Goal: Transaction & Acquisition: Purchase product/service

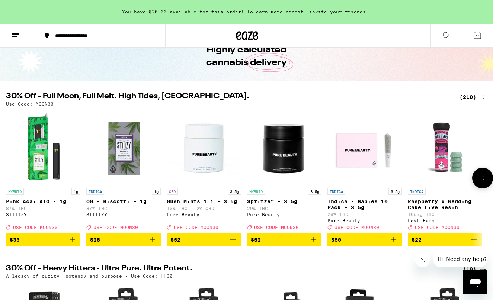
scroll to position [42, 0]
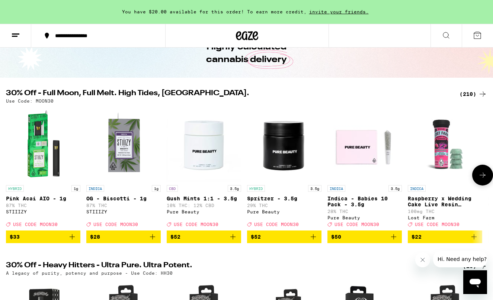
click at [483, 180] on icon at bounding box center [482, 175] width 9 height 9
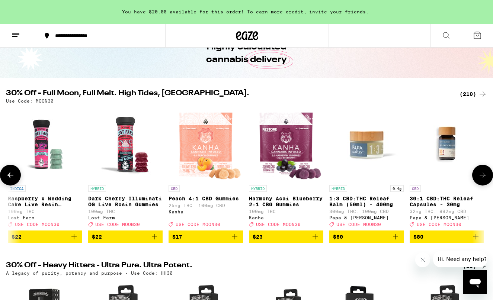
click at [483, 180] on icon at bounding box center [482, 175] width 9 height 9
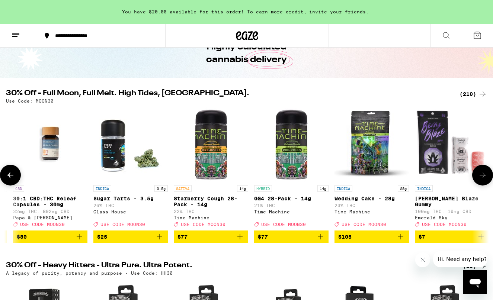
scroll to position [0, 800]
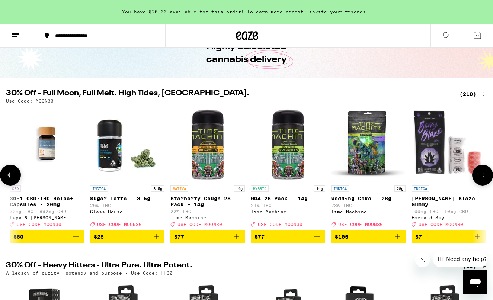
click at [483, 180] on icon at bounding box center [482, 175] width 9 height 9
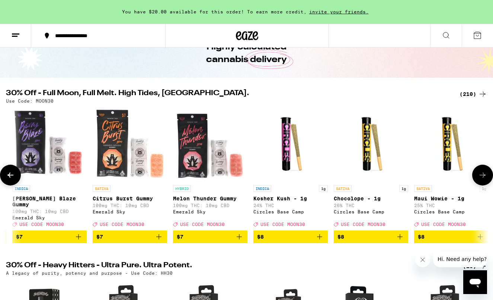
scroll to position [0, 1200]
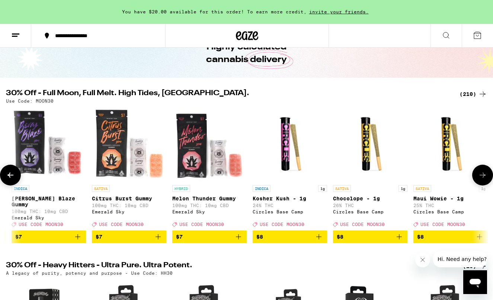
click at [483, 180] on icon at bounding box center [482, 175] width 9 height 9
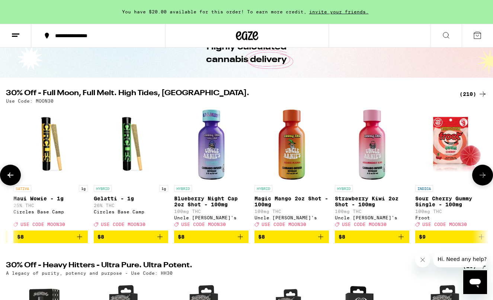
click at [483, 180] on icon at bounding box center [482, 175] width 9 height 9
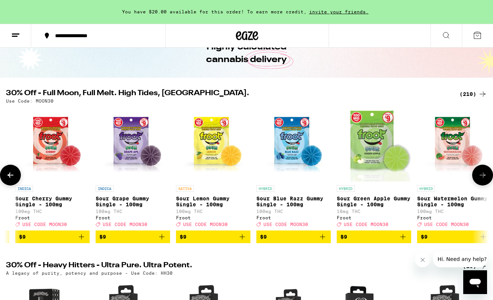
click at [483, 180] on icon at bounding box center [482, 175] width 9 height 9
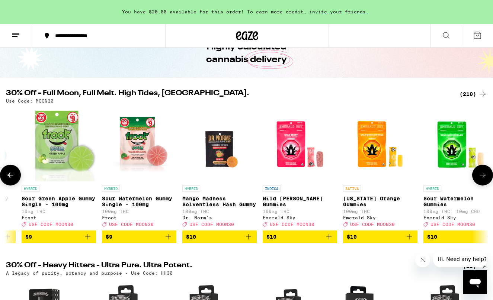
scroll to position [0, 2401]
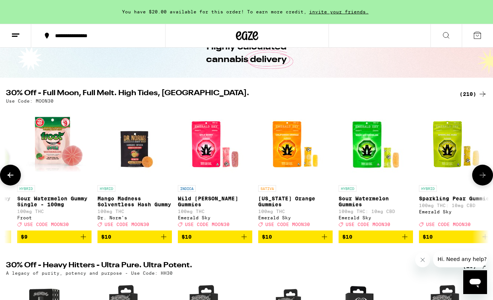
click at [483, 180] on icon at bounding box center [482, 175] width 9 height 9
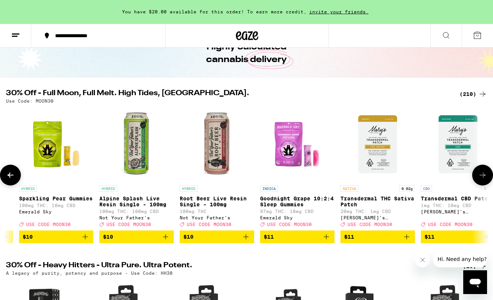
click at [483, 180] on icon at bounding box center [482, 175] width 9 height 9
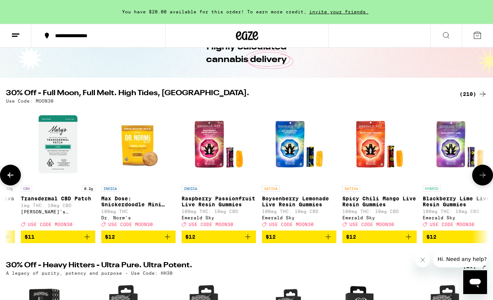
click at [483, 180] on icon at bounding box center [482, 175] width 9 height 9
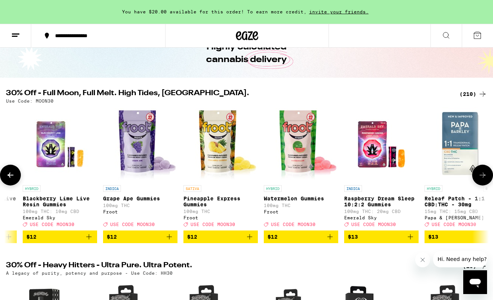
click at [483, 180] on icon at bounding box center [482, 175] width 9 height 9
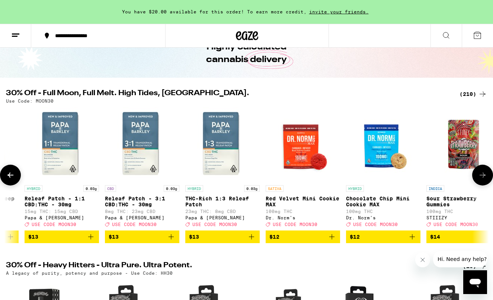
click at [483, 180] on icon at bounding box center [482, 175] width 9 height 9
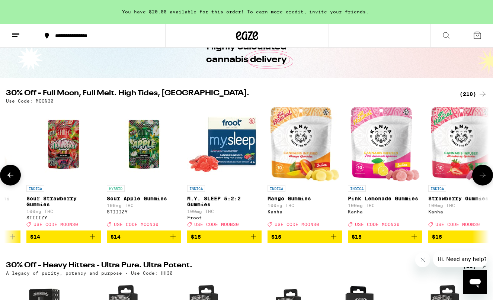
click at [483, 180] on icon at bounding box center [482, 175] width 9 height 9
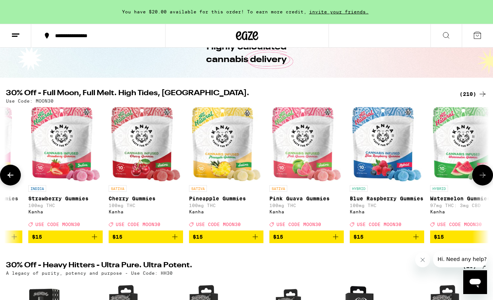
click at [483, 180] on icon at bounding box center [482, 175] width 9 height 9
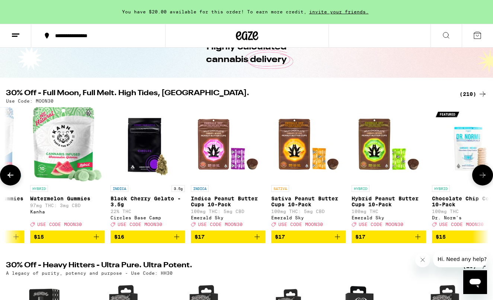
click at [483, 180] on icon at bounding box center [482, 175] width 9 height 9
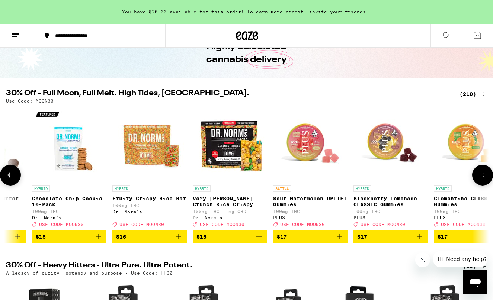
click at [483, 180] on icon at bounding box center [482, 175] width 9 height 9
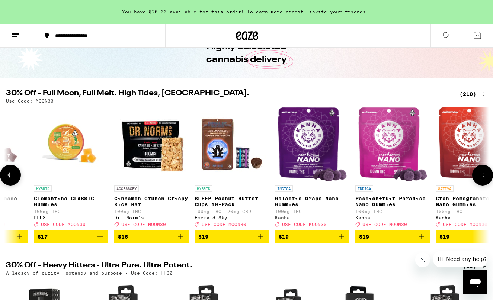
click at [483, 180] on icon at bounding box center [482, 175] width 9 height 9
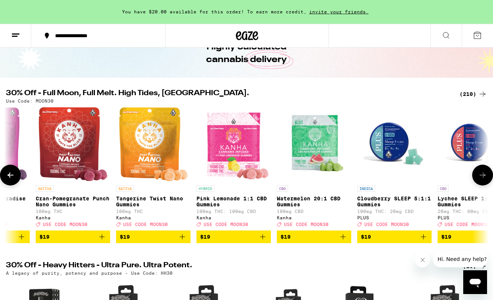
click at [483, 180] on icon at bounding box center [482, 175] width 9 height 9
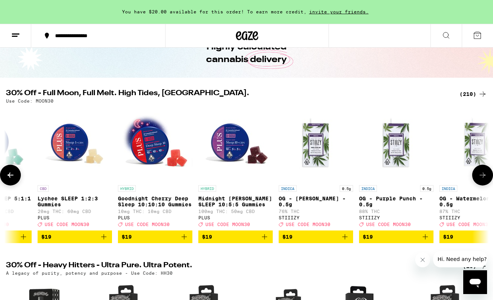
click at [483, 180] on icon at bounding box center [482, 175] width 9 height 9
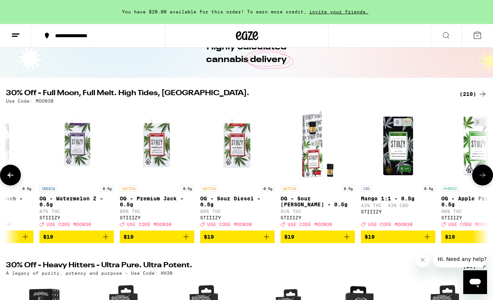
click at [483, 180] on icon at bounding box center [482, 175] width 9 height 9
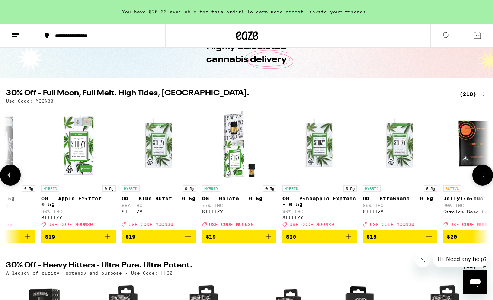
click at [483, 180] on icon at bounding box center [482, 175] width 9 height 9
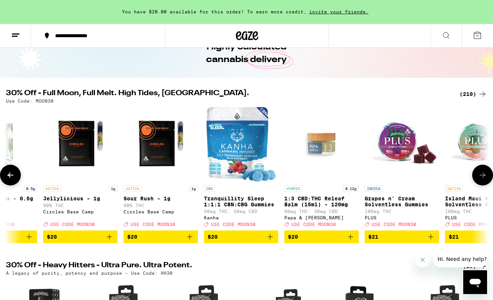
click at [483, 180] on icon at bounding box center [482, 175] width 9 height 9
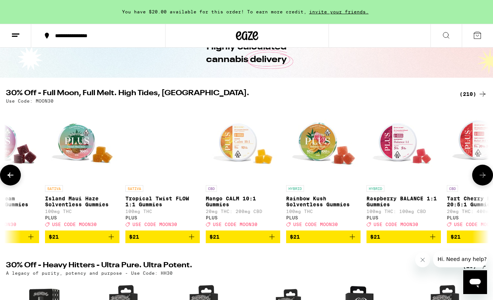
click at [483, 180] on icon at bounding box center [482, 175] width 9 height 9
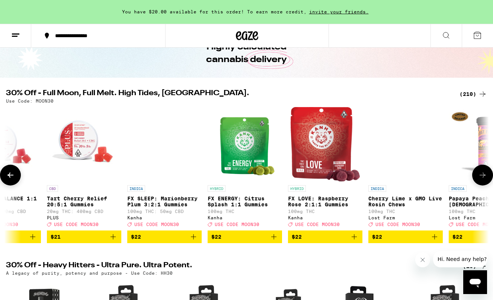
click at [483, 180] on icon at bounding box center [482, 175] width 9 height 9
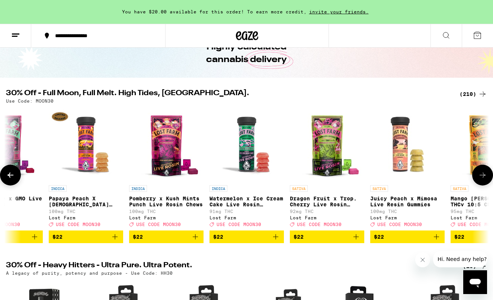
click at [483, 180] on icon at bounding box center [482, 175] width 9 height 9
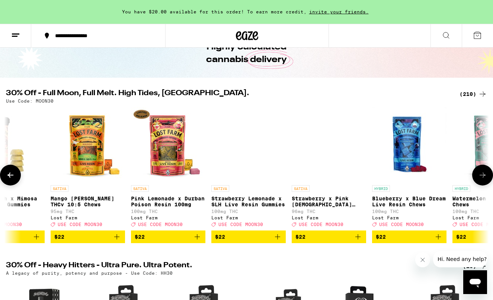
click at [483, 180] on icon at bounding box center [482, 175] width 9 height 9
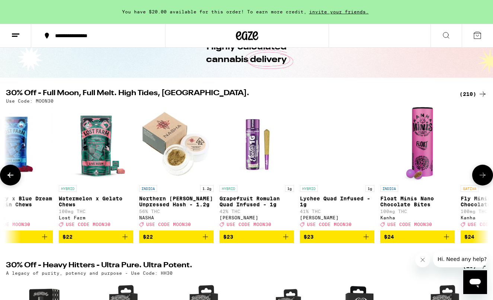
scroll to position [0, 10003]
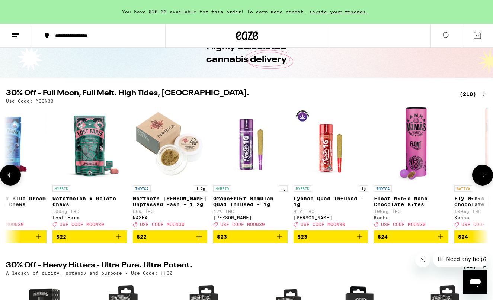
click at [483, 180] on icon at bounding box center [482, 175] width 9 height 9
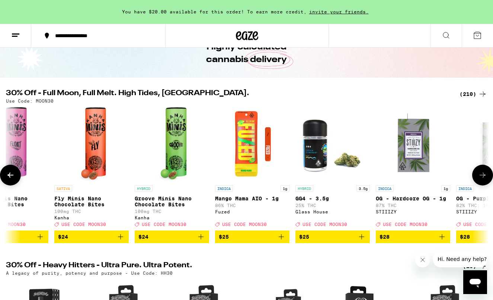
click at [483, 180] on icon at bounding box center [482, 175] width 9 height 9
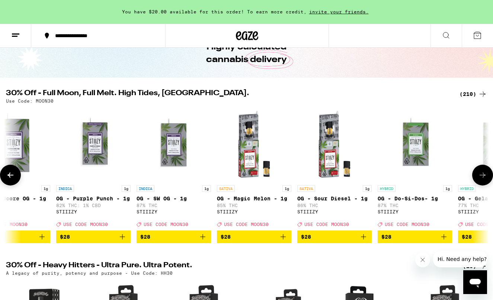
click at [483, 180] on icon at bounding box center [482, 175] width 9 height 9
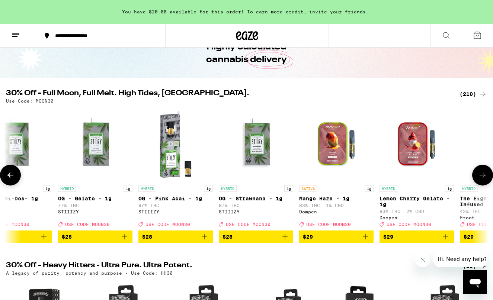
click at [483, 180] on icon at bounding box center [482, 175] width 9 height 9
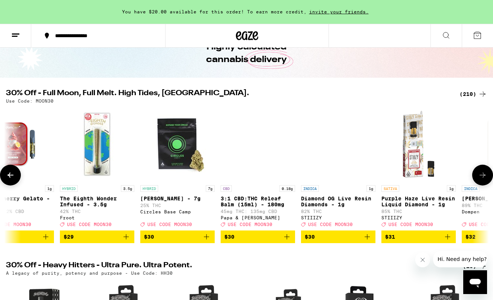
click at [483, 180] on icon at bounding box center [482, 175] width 9 height 9
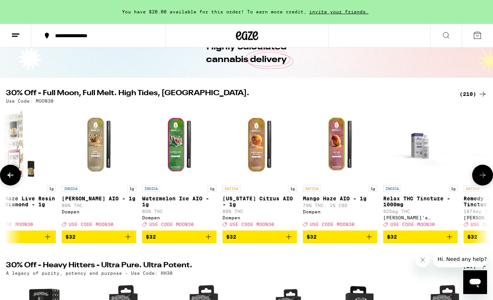
click at [483, 180] on icon at bounding box center [482, 175] width 9 height 9
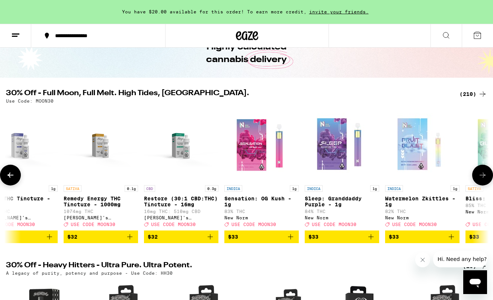
click at [483, 180] on icon at bounding box center [482, 175] width 9 height 9
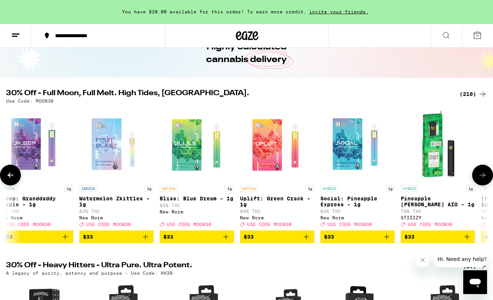
scroll to position [0, 12804]
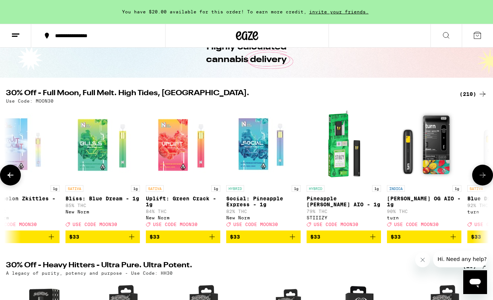
click at [483, 180] on icon at bounding box center [482, 175] width 9 height 9
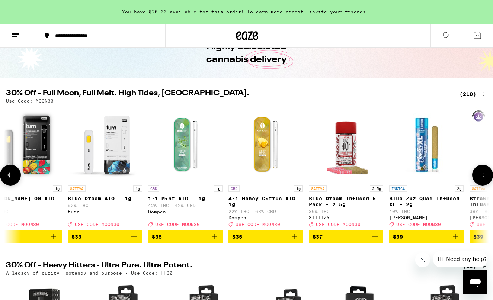
scroll to position [0, 13204]
click at [12, 180] on icon at bounding box center [10, 175] width 9 height 9
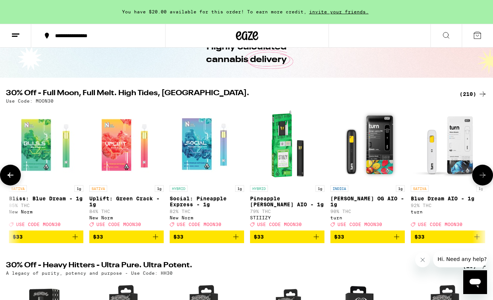
scroll to position [0, 12804]
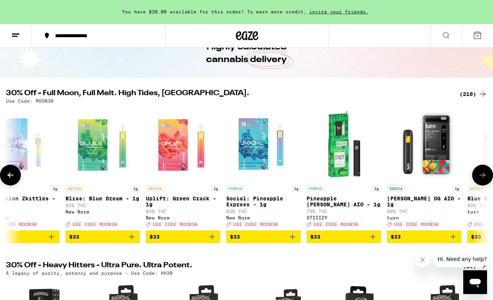
click at [485, 179] on icon at bounding box center [482, 175] width 9 height 9
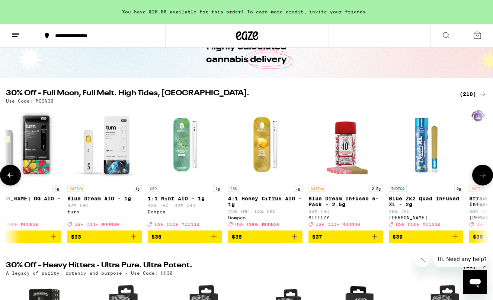
click at [485, 179] on icon at bounding box center [482, 175] width 9 height 9
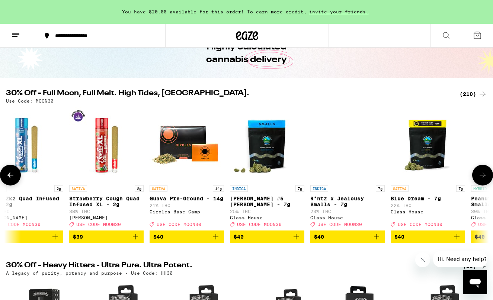
click at [485, 179] on icon at bounding box center [482, 175] width 9 height 9
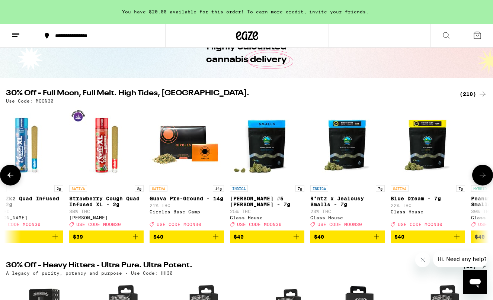
scroll to position [0, 14004]
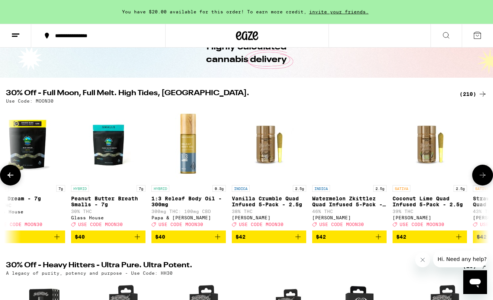
click at [485, 179] on icon at bounding box center [482, 175] width 9 height 9
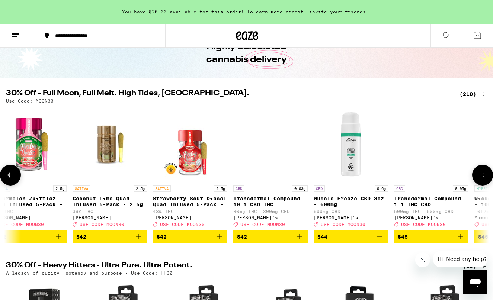
scroll to position [0, 14404]
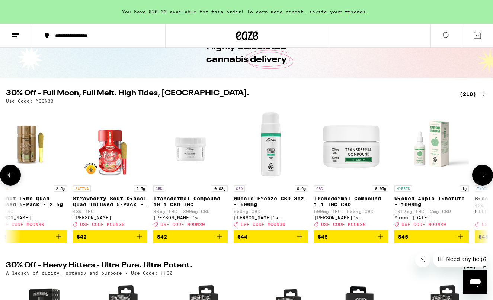
click at [485, 179] on icon at bounding box center [482, 175] width 9 height 9
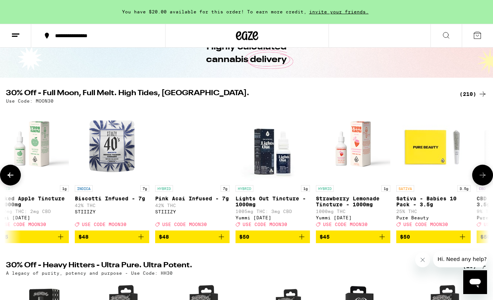
click at [485, 179] on icon at bounding box center [482, 175] width 9 height 9
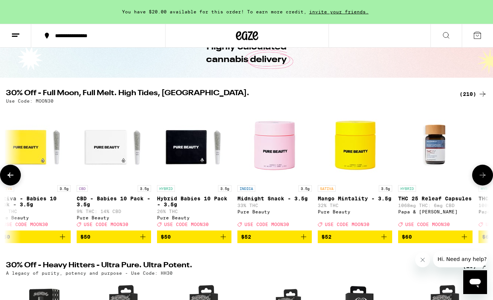
click at [485, 179] on icon at bounding box center [482, 175] width 9 height 9
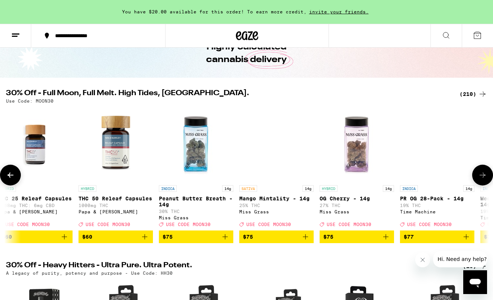
click at [485, 179] on icon at bounding box center [482, 175] width 9 height 9
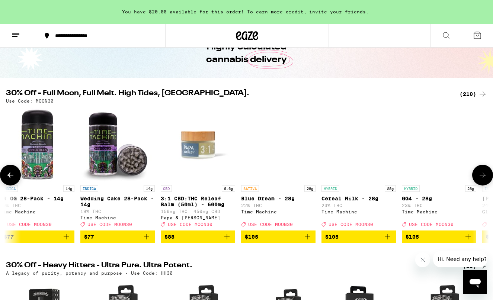
click at [485, 179] on icon at bounding box center [482, 175] width 9 height 9
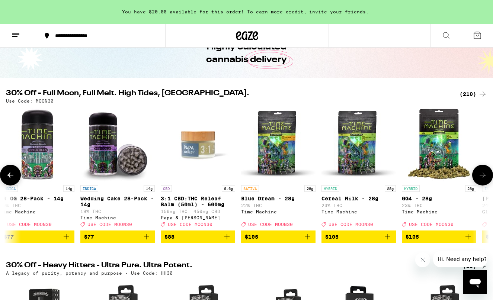
scroll to position [0, 16402]
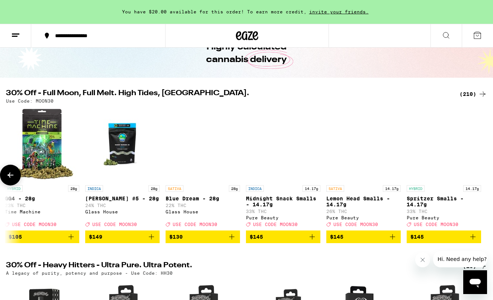
click at [485, 179] on div at bounding box center [482, 175] width 21 height 21
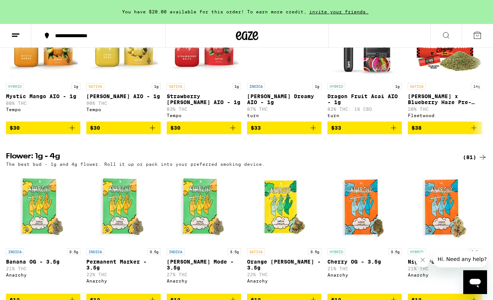
scroll to position [631, 0]
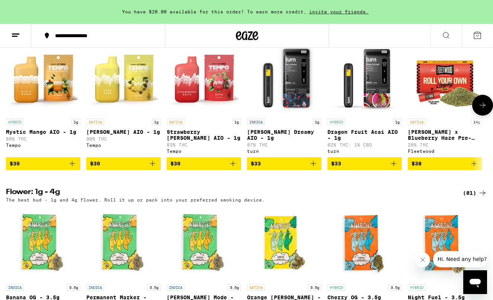
click at [235, 168] on icon "Add to bag" at bounding box center [233, 163] width 9 height 9
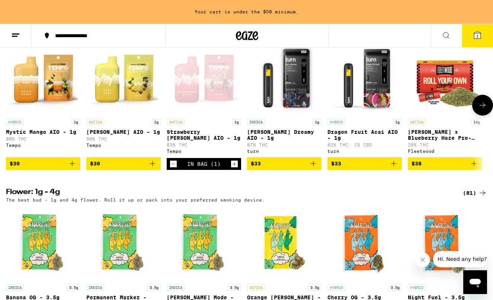
click at [73, 168] on icon "Add to bag" at bounding box center [72, 163] width 9 height 9
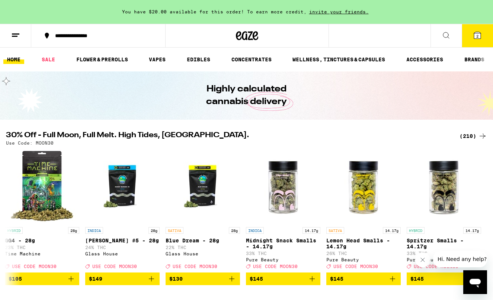
scroll to position [0, 0]
click at [11, 218] on icon at bounding box center [10, 217] width 9 height 9
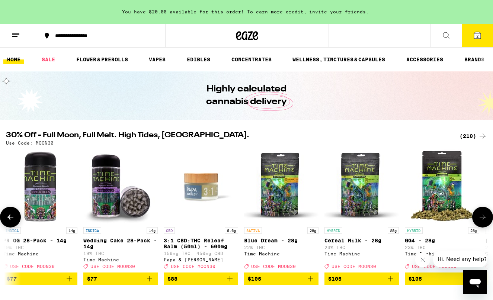
click at [11, 218] on icon at bounding box center [10, 217] width 9 height 9
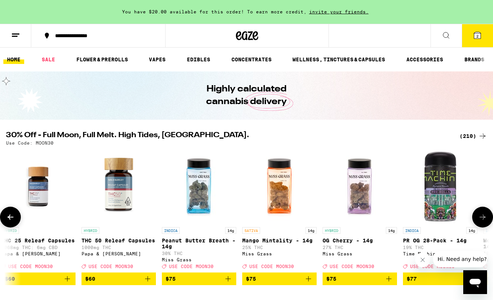
click at [11, 218] on icon at bounding box center [10, 217] width 9 height 9
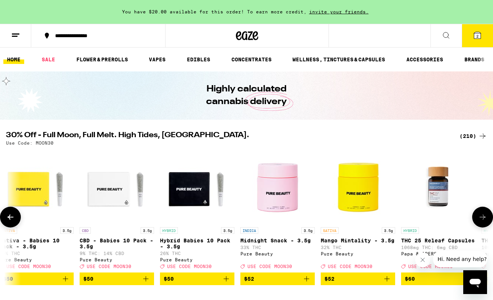
click at [11, 218] on icon at bounding box center [10, 217] width 9 height 9
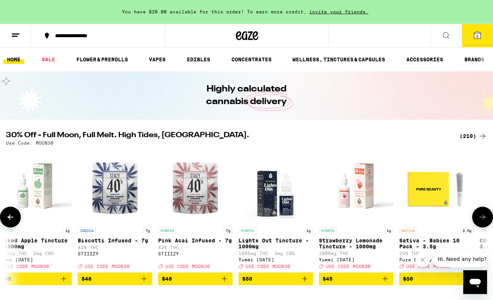
click at [11, 218] on icon at bounding box center [10, 217] width 9 height 9
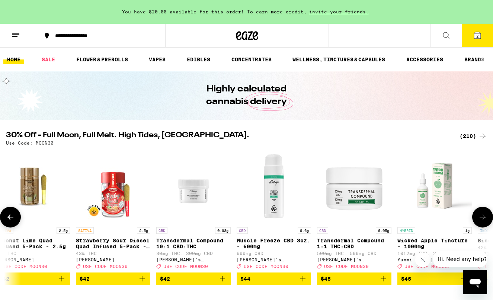
click at [11, 218] on icon at bounding box center [10, 217] width 9 height 9
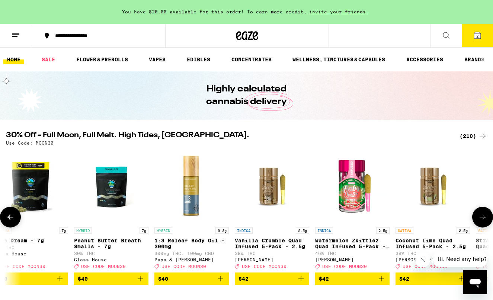
click at [11, 218] on icon at bounding box center [10, 217] width 9 height 9
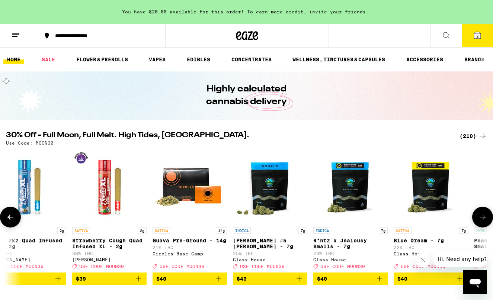
click at [11, 218] on icon at bounding box center [10, 217] width 9 height 9
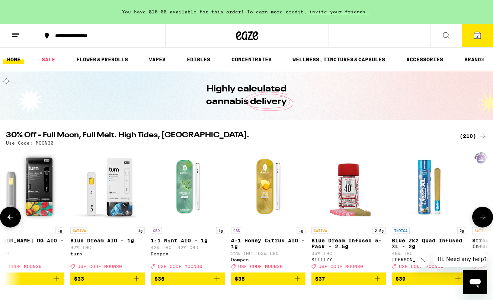
click at [11, 218] on icon at bounding box center [10, 217] width 9 height 9
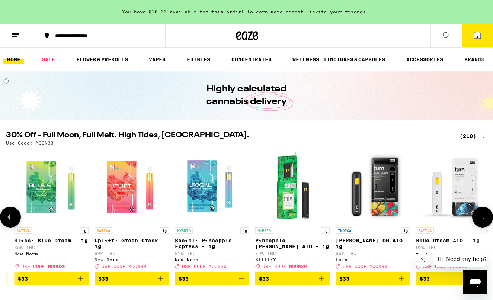
scroll to position [0, 12801]
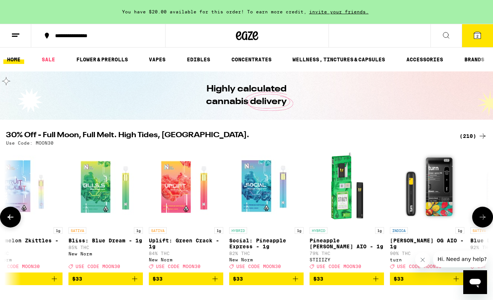
click at [12, 219] on icon at bounding box center [10, 217] width 9 height 9
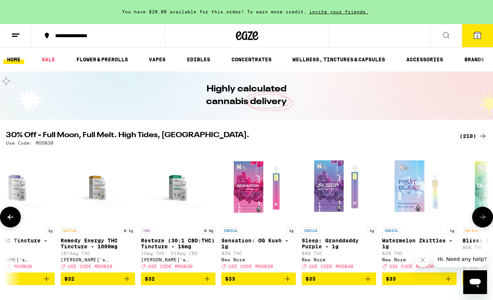
scroll to position [0, 12401]
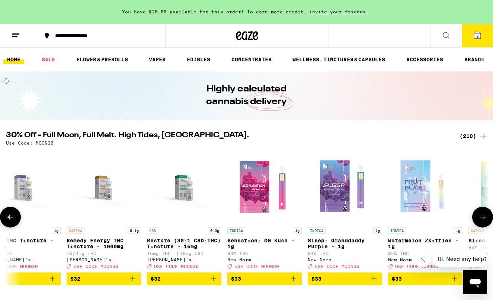
click at [418, 190] on img "Open page for Watermelon Zkittles - 1g from New Norm" at bounding box center [425, 186] width 74 height 74
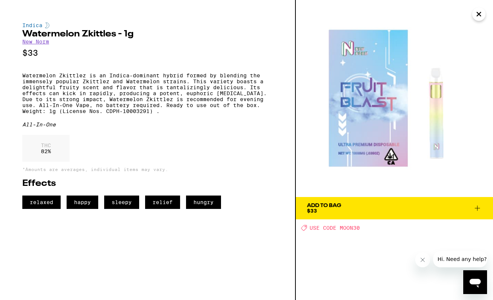
click at [369, 209] on span "Add To Bag $33" at bounding box center [394, 208] width 175 height 10
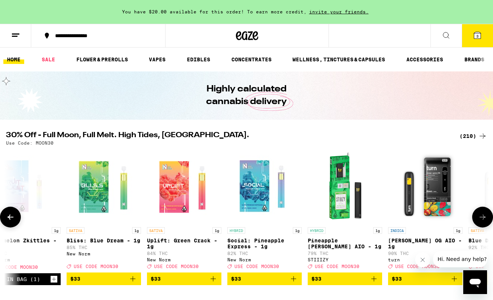
scroll to position [0, 12779]
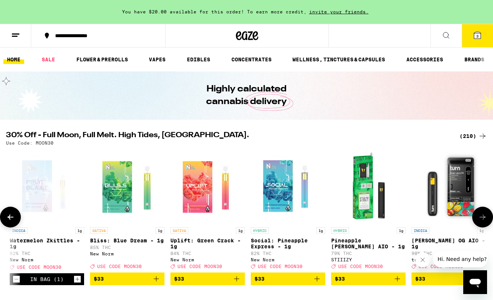
click at [158, 282] on icon "Add to bag" at bounding box center [156, 279] width 5 height 5
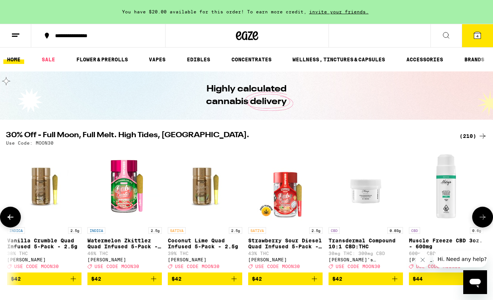
scroll to position [0, 14242]
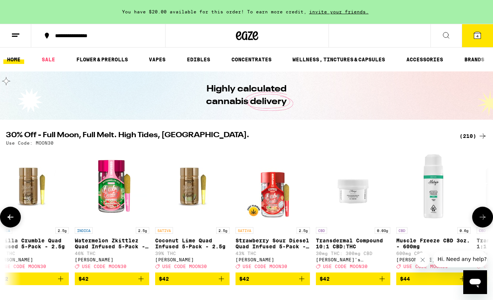
click at [143, 282] on icon "Add to bag" at bounding box center [140, 279] width 5 height 5
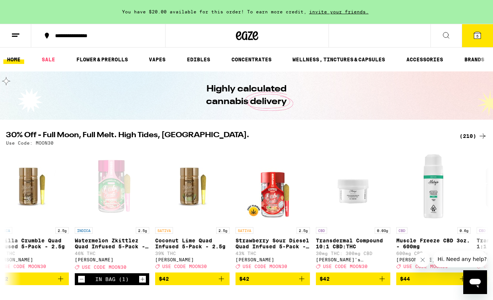
click at [481, 36] on icon at bounding box center [477, 35] width 9 height 9
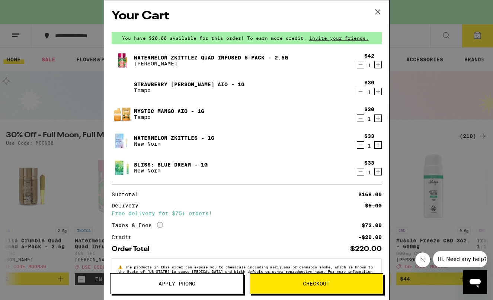
click at [210, 286] on span "Apply Promo" at bounding box center [177, 283] width 133 height 5
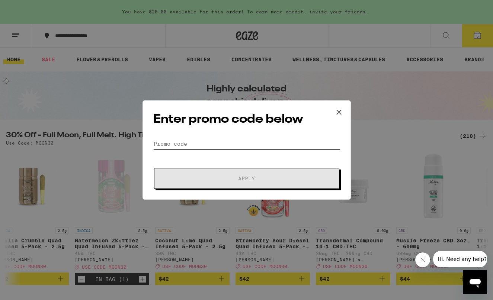
click at [210, 144] on input "Promo Code" at bounding box center [246, 143] width 187 height 11
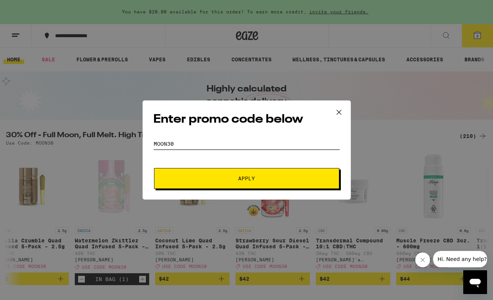
type input "moon30"
click at [246, 184] on button "Apply" at bounding box center [246, 178] width 185 height 21
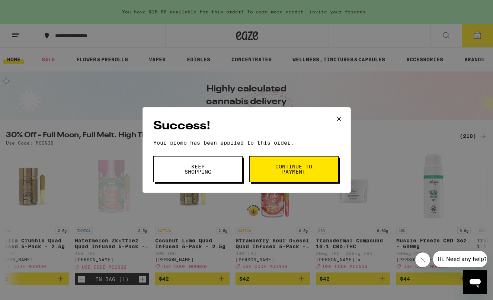
click at [230, 173] on button "Keep Shopping" at bounding box center [197, 169] width 89 height 26
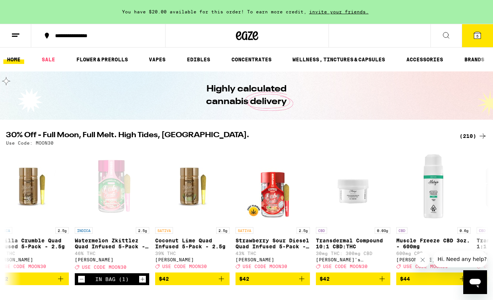
click at [475, 42] on button "5" at bounding box center [477, 35] width 31 height 23
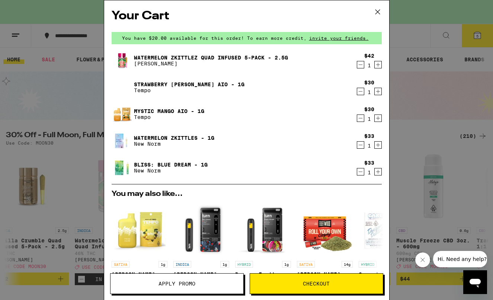
click at [363, 65] on icon "Decrement" at bounding box center [360, 64] width 7 height 9
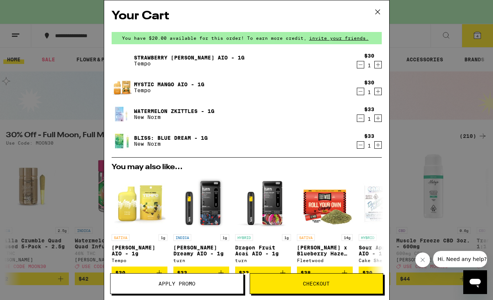
click at [361, 66] on icon "Decrement" at bounding box center [360, 64] width 7 height 9
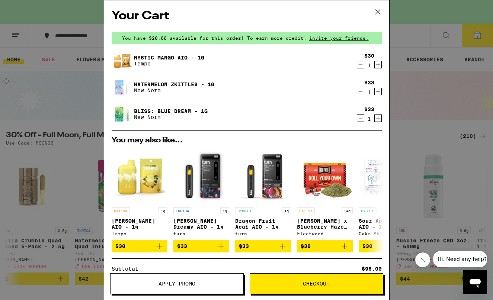
click at [319, 285] on span "Checkout" at bounding box center [316, 283] width 27 height 5
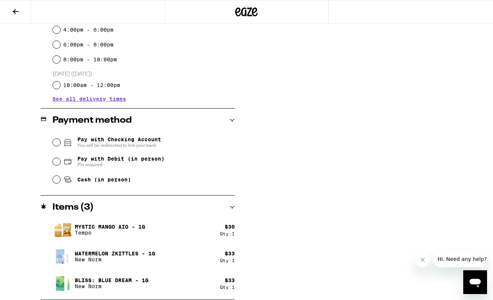
scroll to position [236, 0]
click at [56, 162] on input "Pay with Debit (in person) Pin required" at bounding box center [56, 161] width 7 height 7
radio input "true"
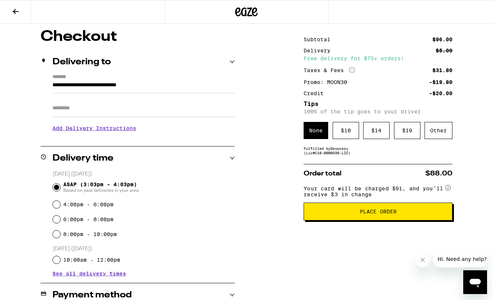
scroll to position [61, 0]
click at [443, 135] on div "Other" at bounding box center [439, 130] width 28 height 17
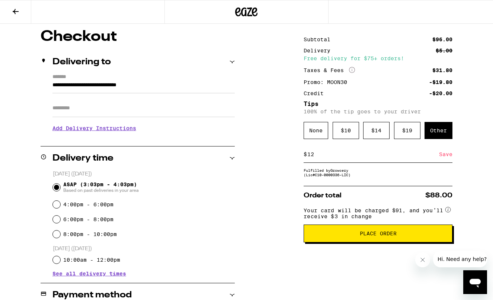
type input "12"
click at [393, 205] on div "Order total $88.00 Your card will be charged $91, and you’ll receive $3 in chan…" at bounding box center [378, 214] width 149 height 57
click at [376, 188] on div "Subtotal $96.00 Delivery $5.00 Free delivery for $75+ orders! Taxes & Fees More…" at bounding box center [378, 252] width 149 height 446
click at [395, 213] on span "Your card will be charged $91, and you’ll receive $3 in change" at bounding box center [374, 212] width 140 height 15
click at [262, 213] on div "**********" at bounding box center [246, 252] width 493 height 446
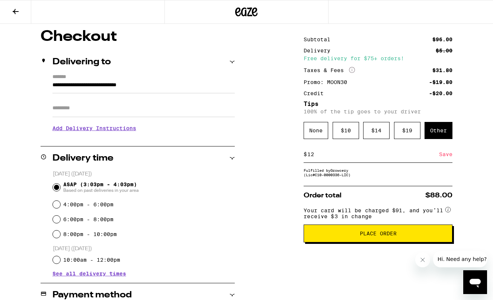
click at [447, 158] on div "Save" at bounding box center [445, 154] width 13 height 16
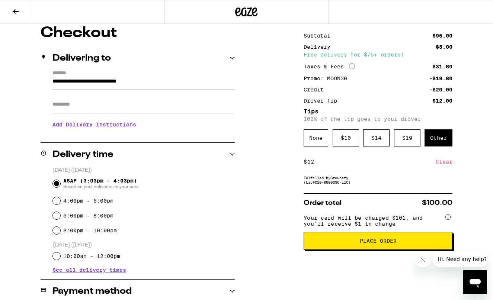
scroll to position [64, 0]
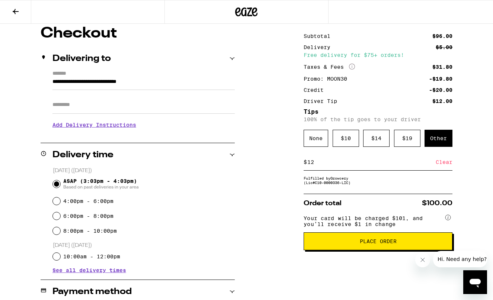
click at [380, 244] on span "Place Order" at bounding box center [378, 241] width 37 height 5
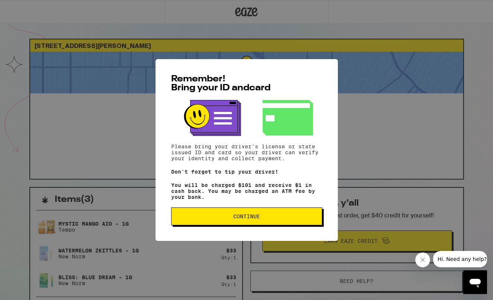
click at [278, 217] on span "Continue" at bounding box center [247, 216] width 138 height 5
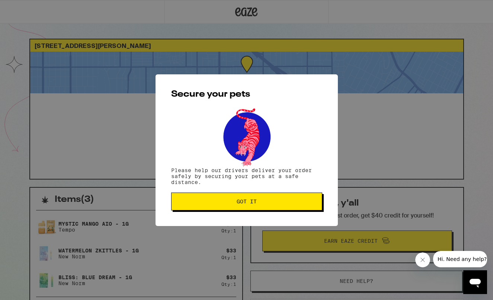
click at [261, 203] on span "Got it" at bounding box center [247, 201] width 138 height 5
